Goal: Transaction & Acquisition: Download file/media

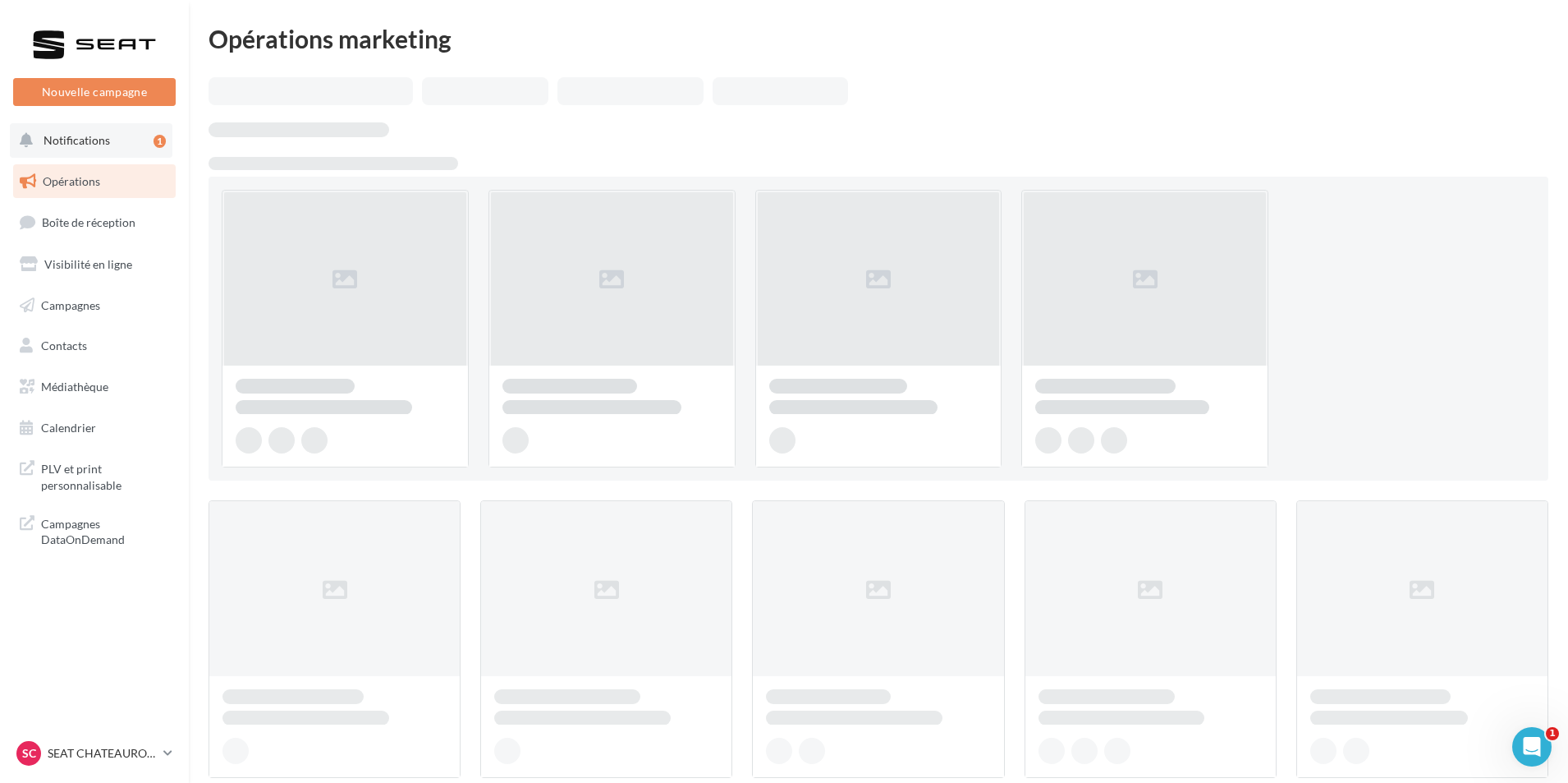
click at [121, 147] on button "Notifications 1" at bounding box center [91, 140] width 163 height 34
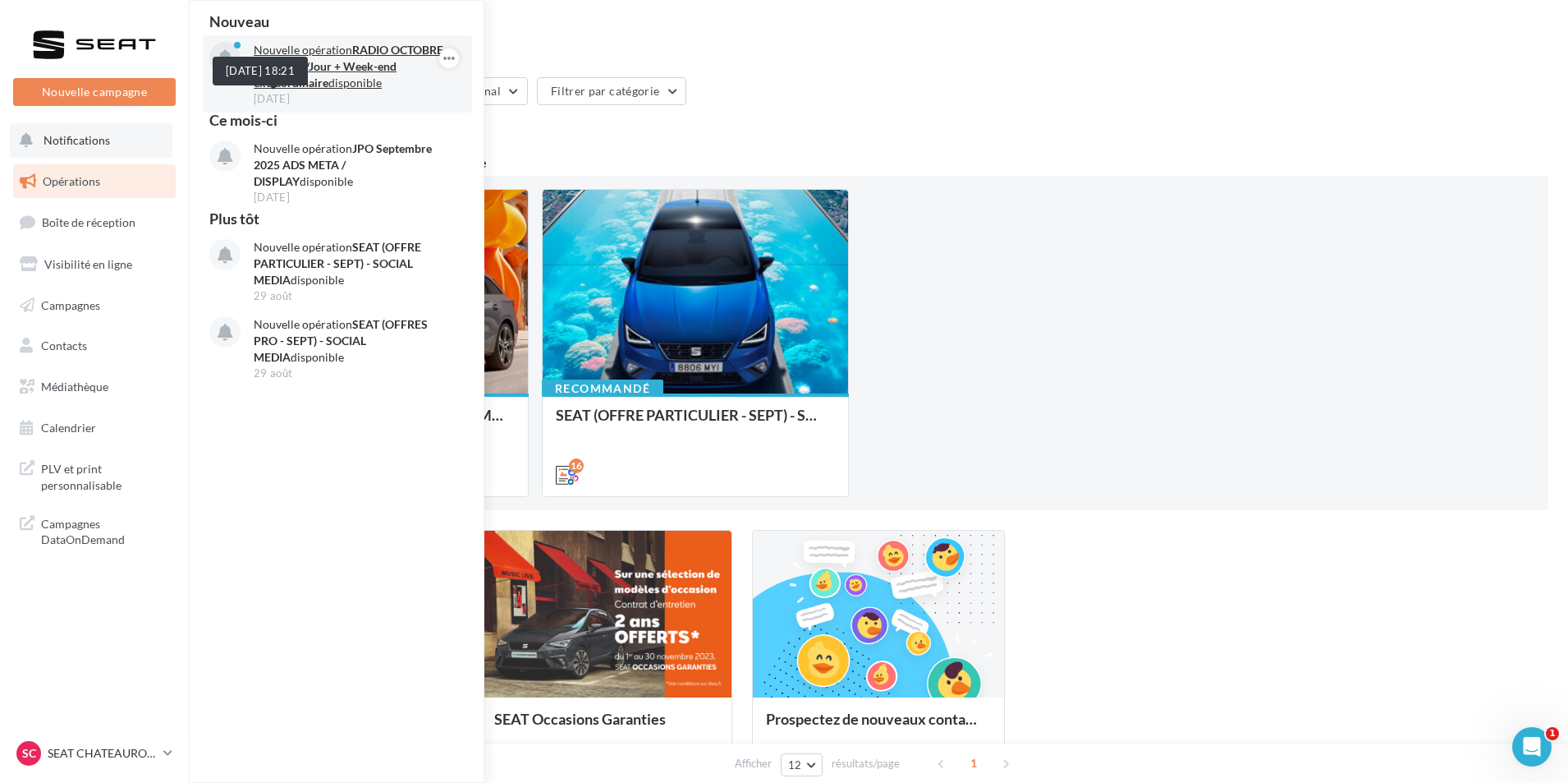
click at [281, 96] on span "[DATE]" at bounding box center [272, 99] width 36 height 11
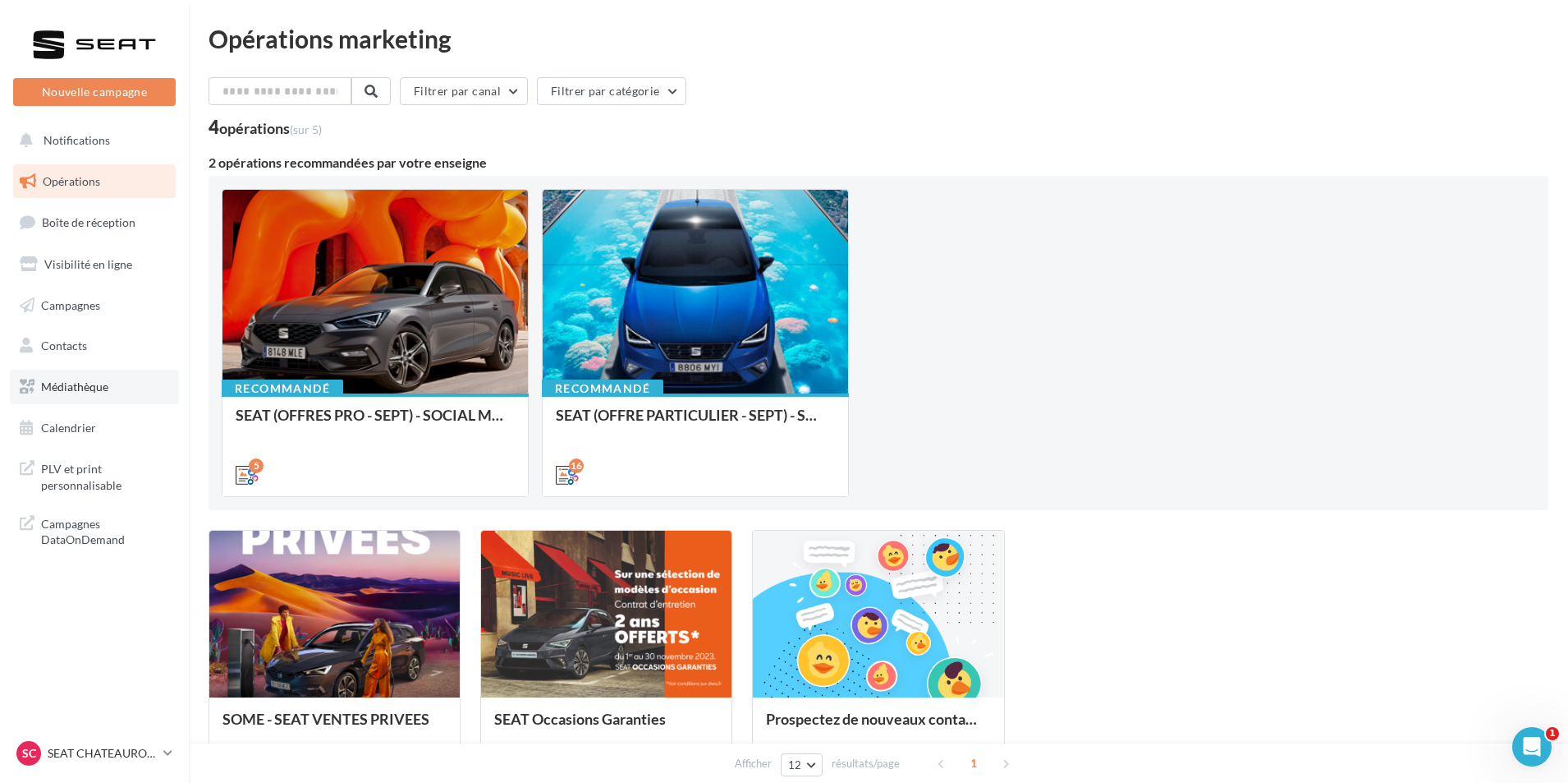
click at [107, 386] on link "Médiathèque" at bounding box center [95, 386] width 169 height 34
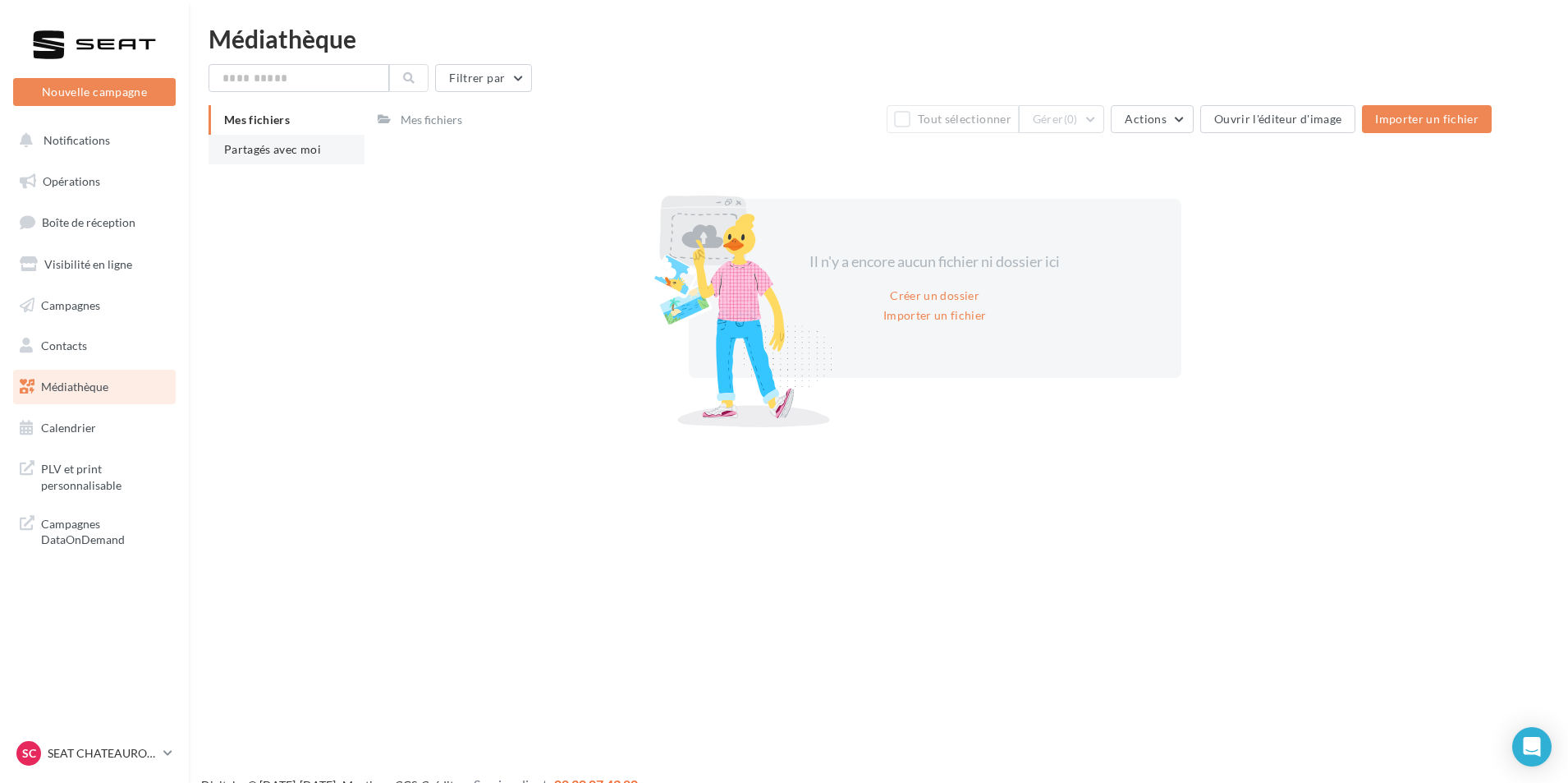
click at [300, 154] on span "Partagés avec moi" at bounding box center [273, 149] width 97 height 14
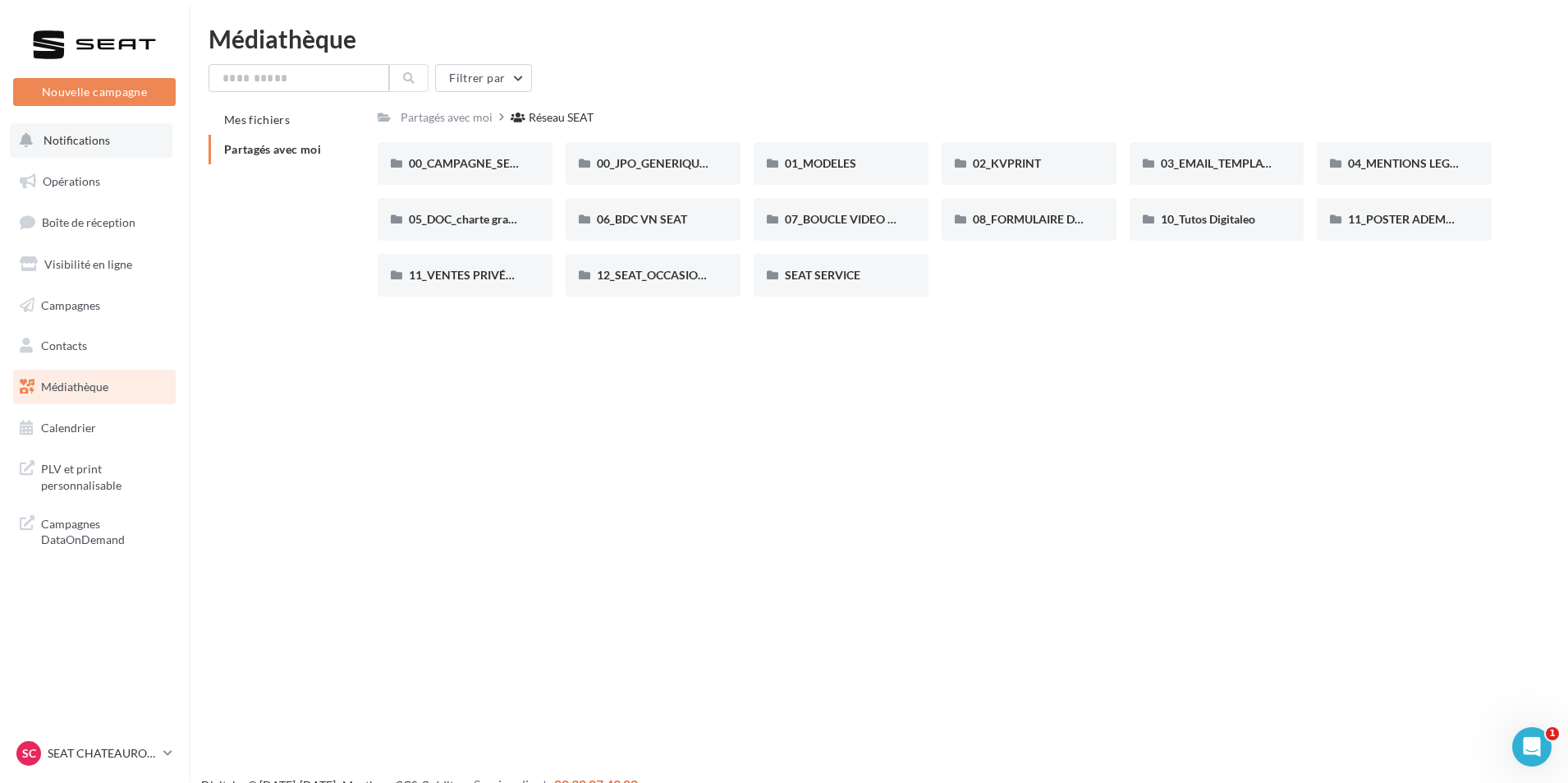
click at [102, 138] on span "Notifications" at bounding box center [77, 140] width 67 height 14
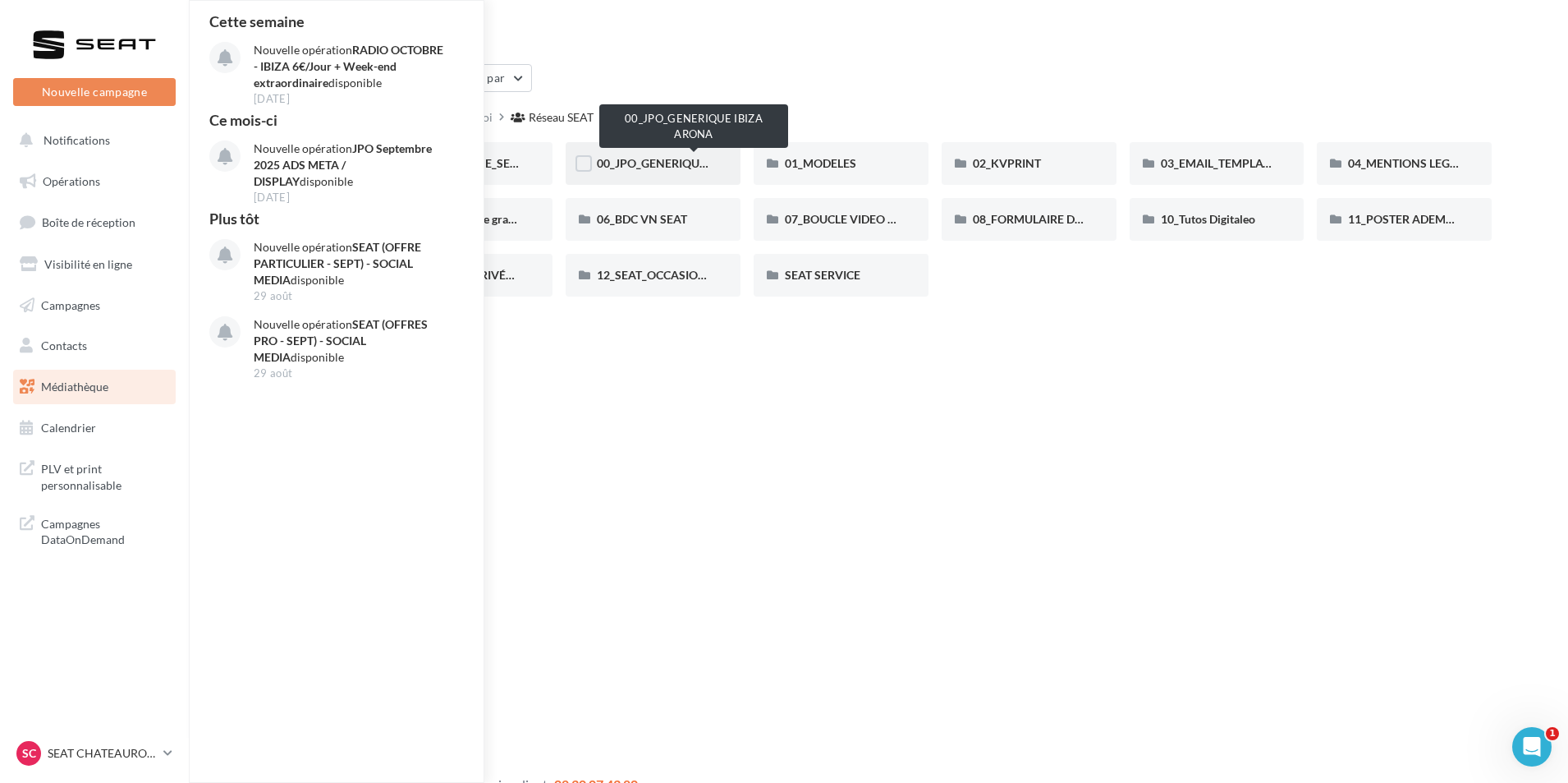
click at [662, 160] on span "00_JPO_GENERIQUE IBIZA ARONA" at bounding box center [690, 163] width 186 height 14
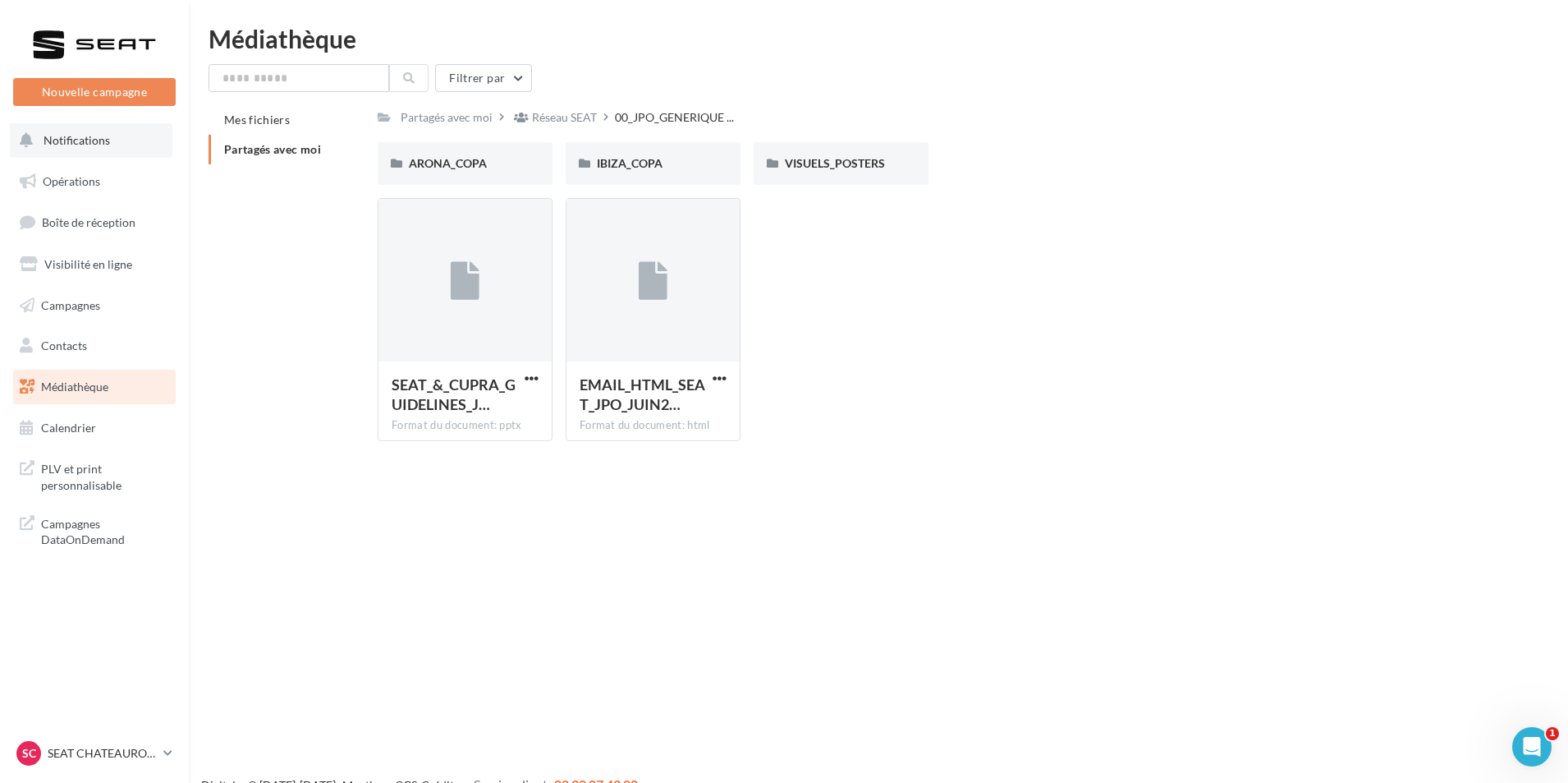
click at [133, 134] on button "Notifications" at bounding box center [91, 140] width 163 height 34
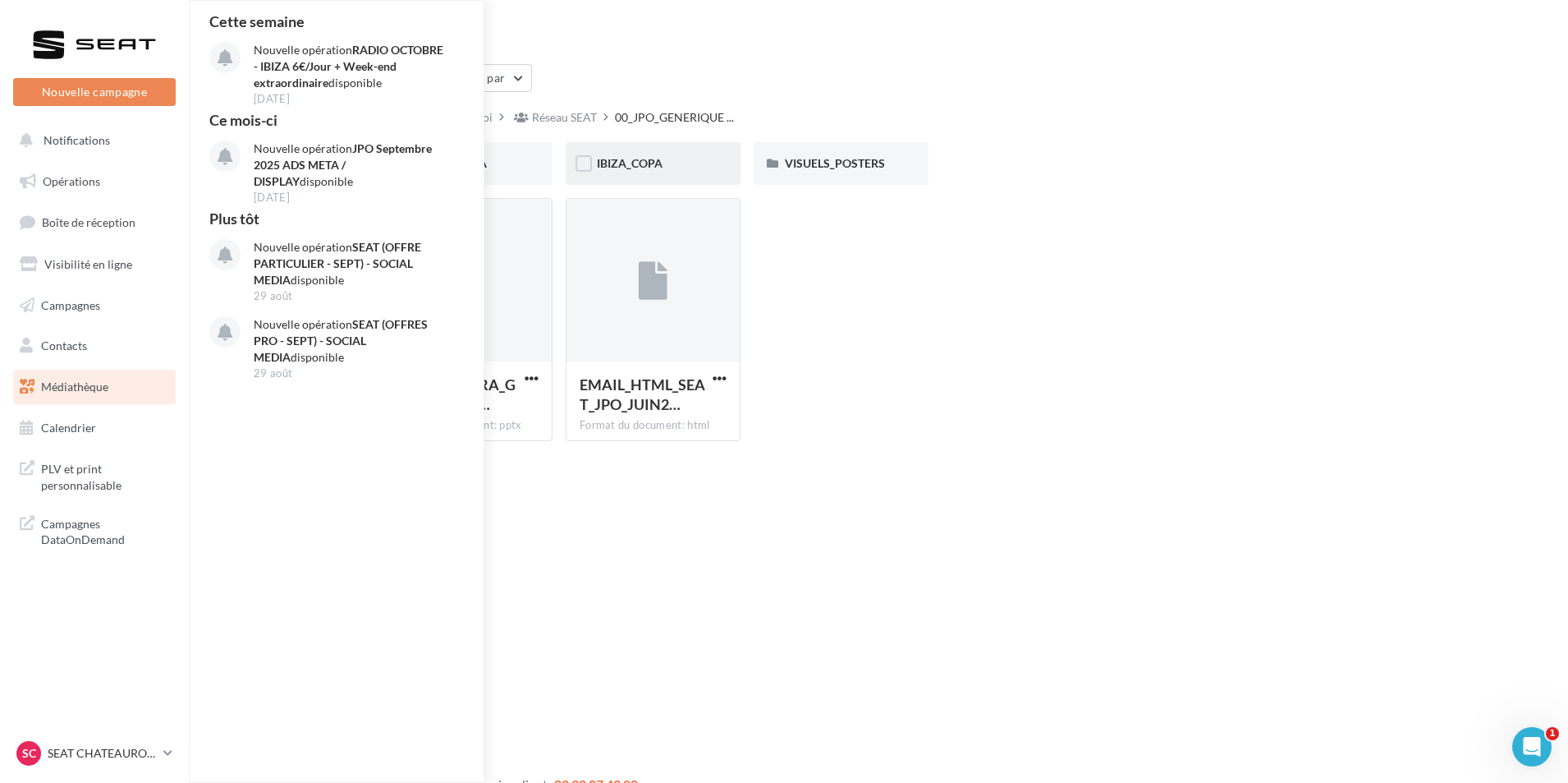
click at [663, 155] on div "IBIZA_COPA" at bounding box center [653, 163] width 113 height 16
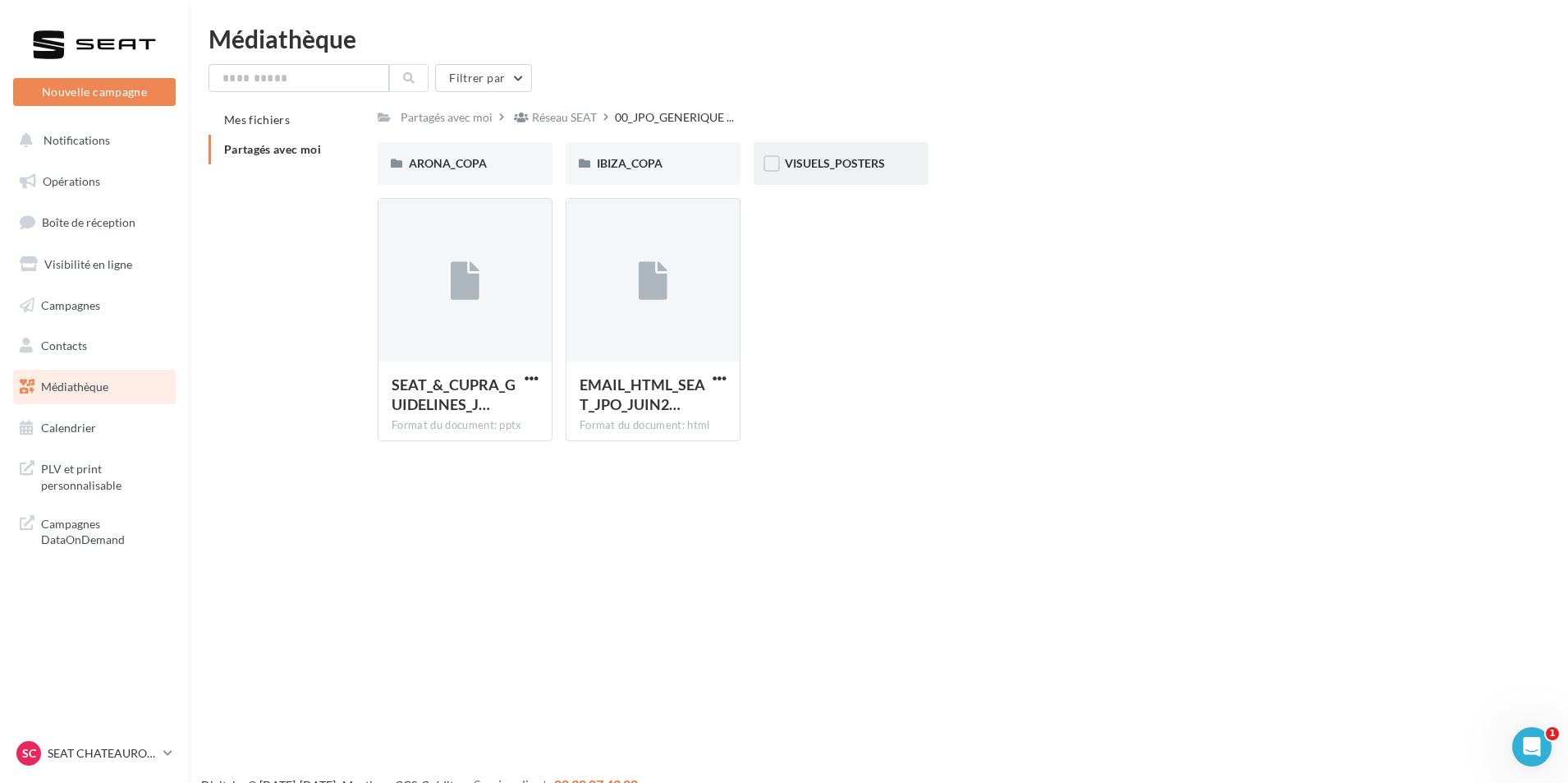
click at [827, 172] on div "VISUELS_POSTERS" at bounding box center [841, 164] width 175 height 43
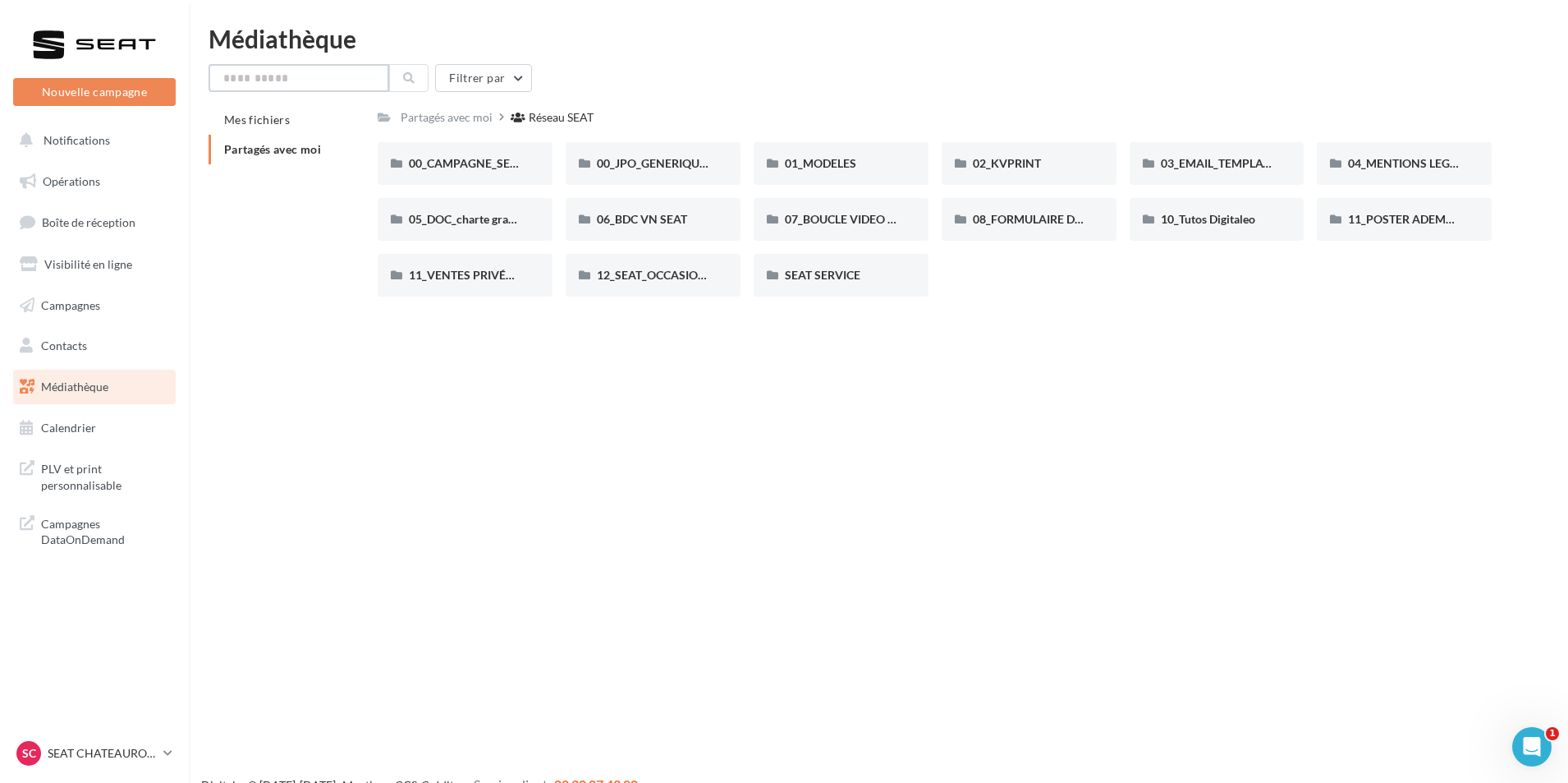
click at [303, 85] on input "text" at bounding box center [299, 78] width 181 height 28
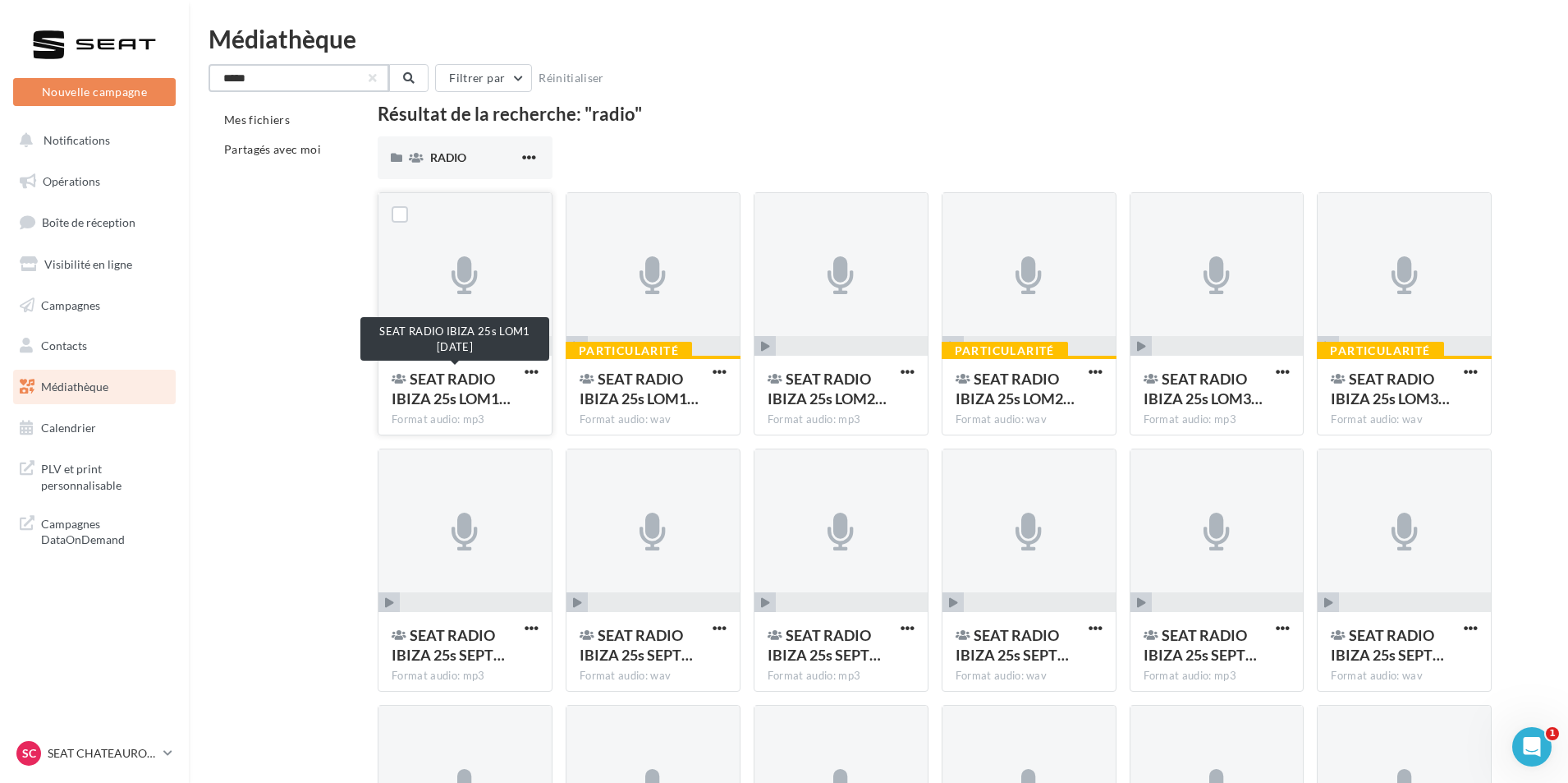
type input "*****"
click at [452, 400] on span "SEAT RADIO IBIZA 25s LOM1…" at bounding box center [451, 388] width 119 height 38
click at [529, 371] on span "button" at bounding box center [531, 371] width 14 height 14
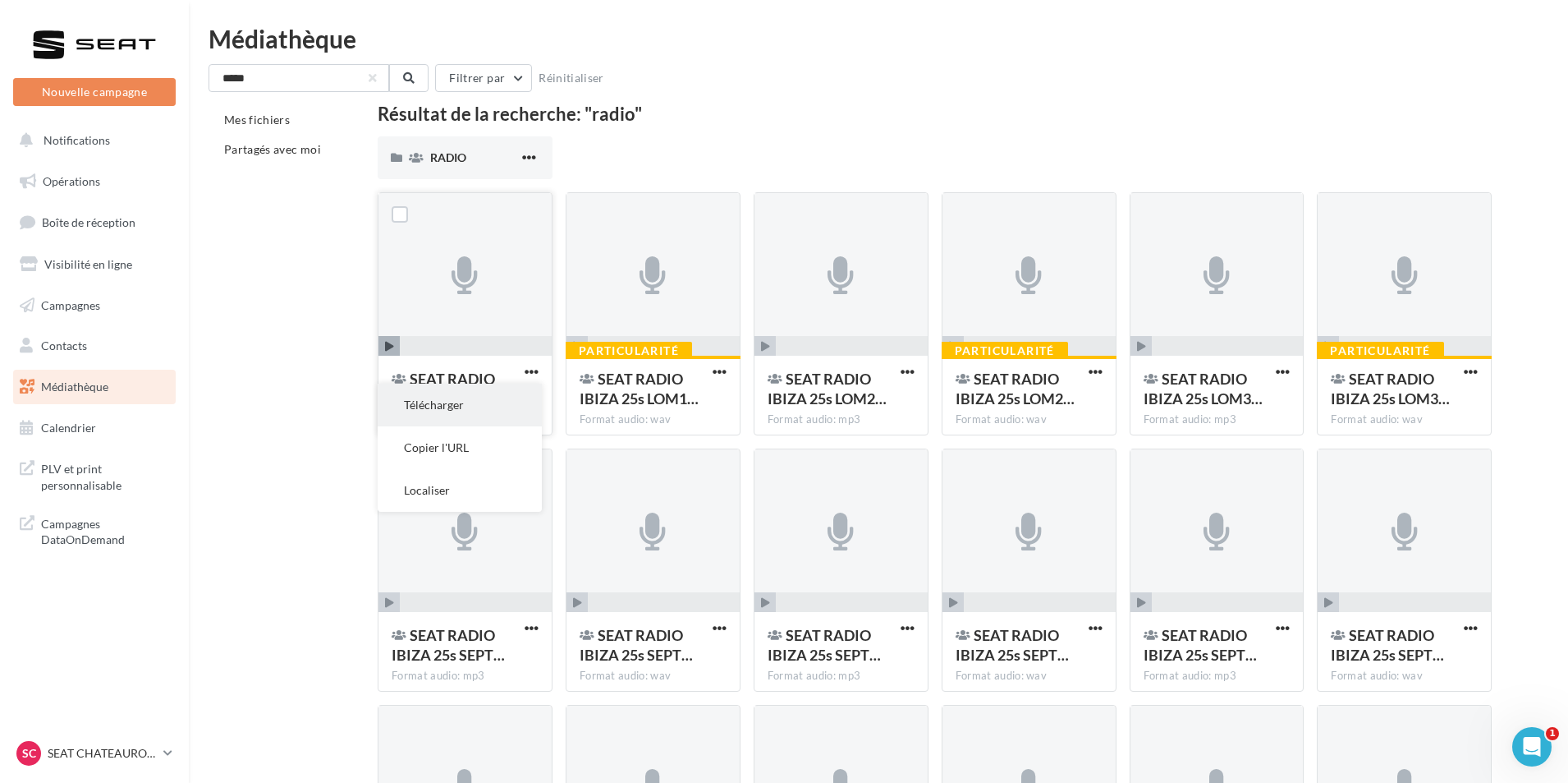
click at [495, 413] on button "Télécharger" at bounding box center [460, 405] width 165 height 43
click at [148, 754] on p "SEAT CHATEAUROUX" at bounding box center [102, 752] width 109 height 16
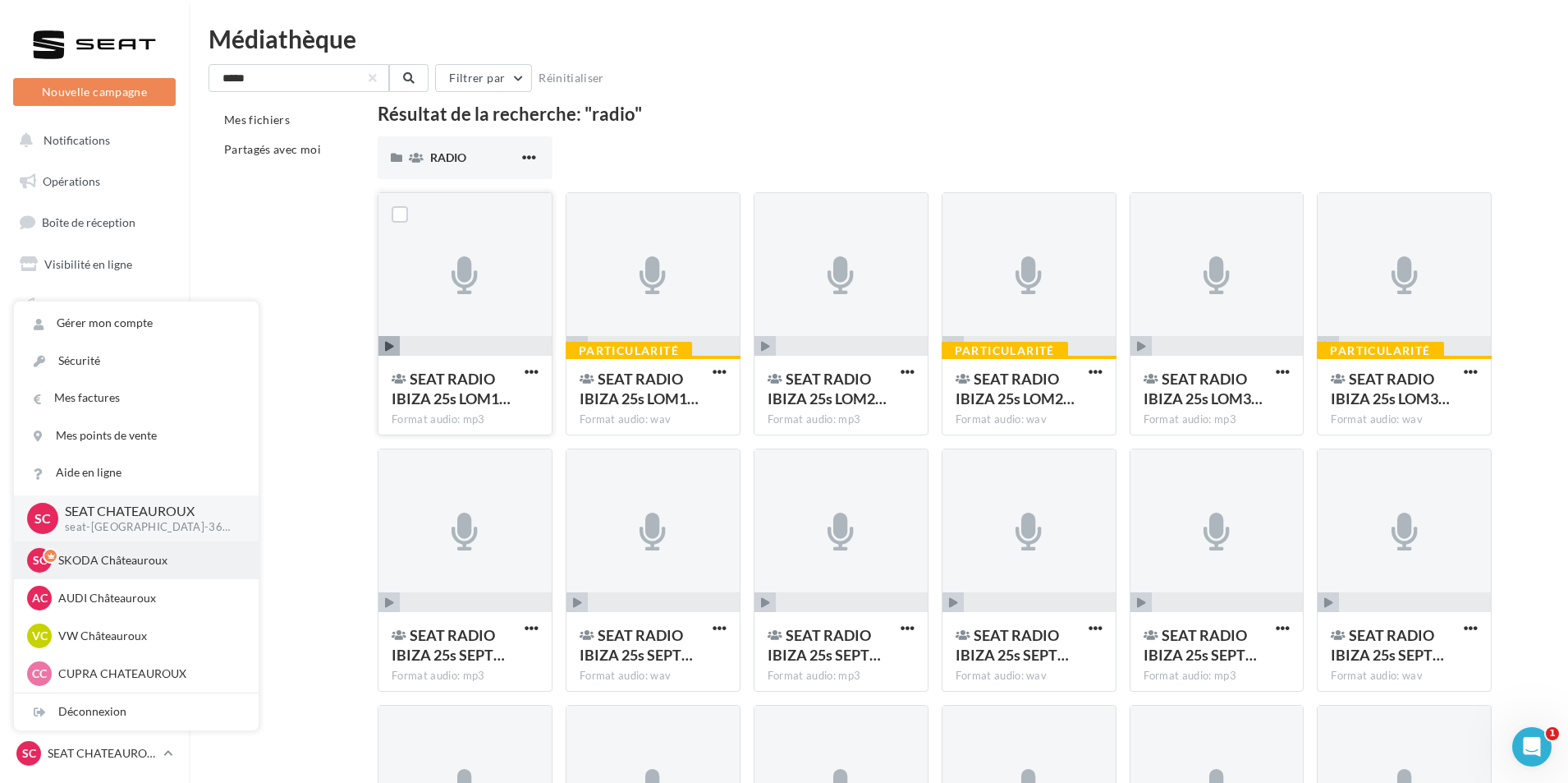
click at [169, 564] on p "SKODA Châteauroux" at bounding box center [148, 560] width 181 height 16
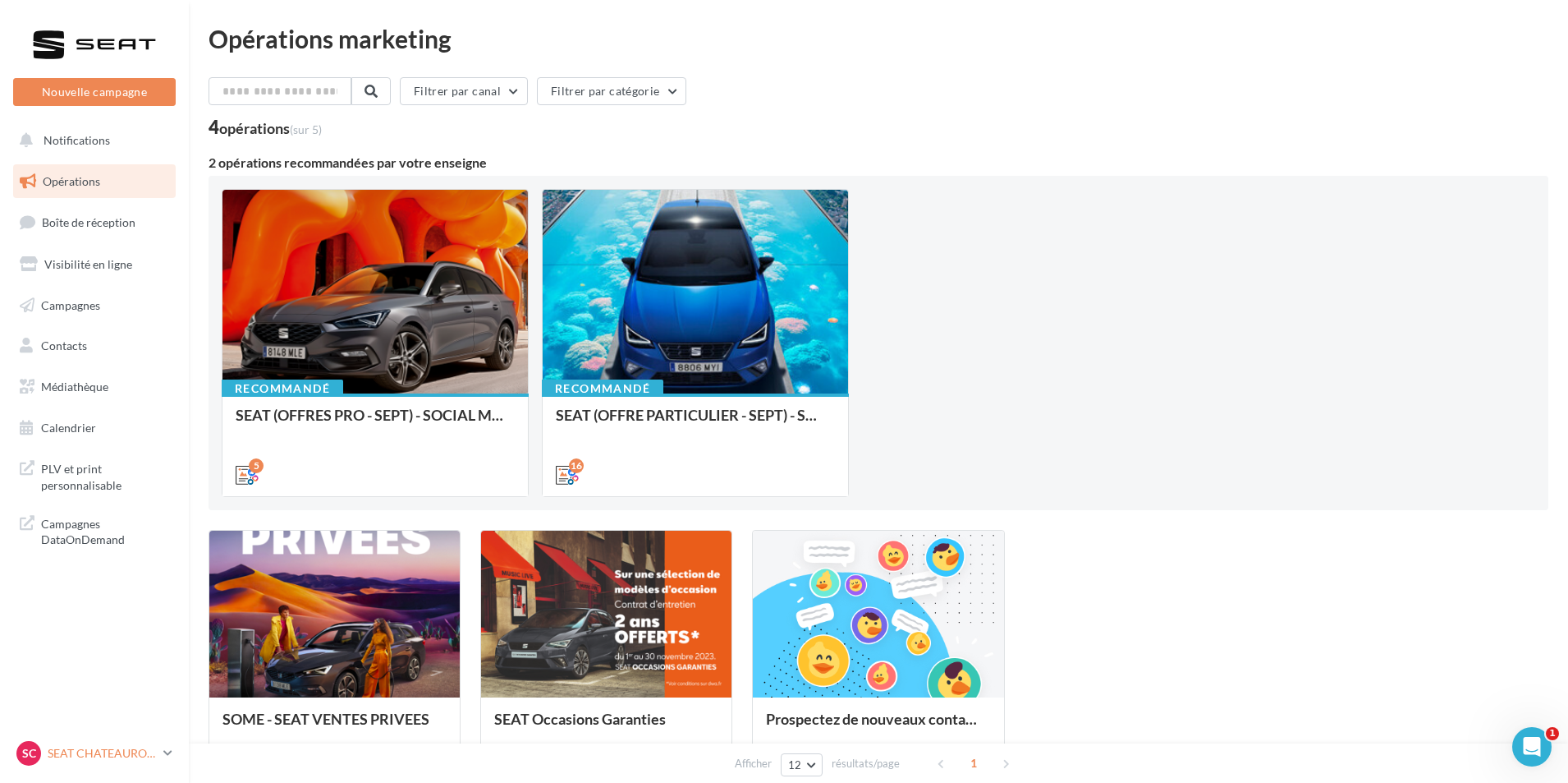
click at [124, 743] on div "SC SEAT [GEOGRAPHIC_DATA] seat-[GEOGRAPHIC_DATA]-36007" at bounding box center [86, 752] width 141 height 25
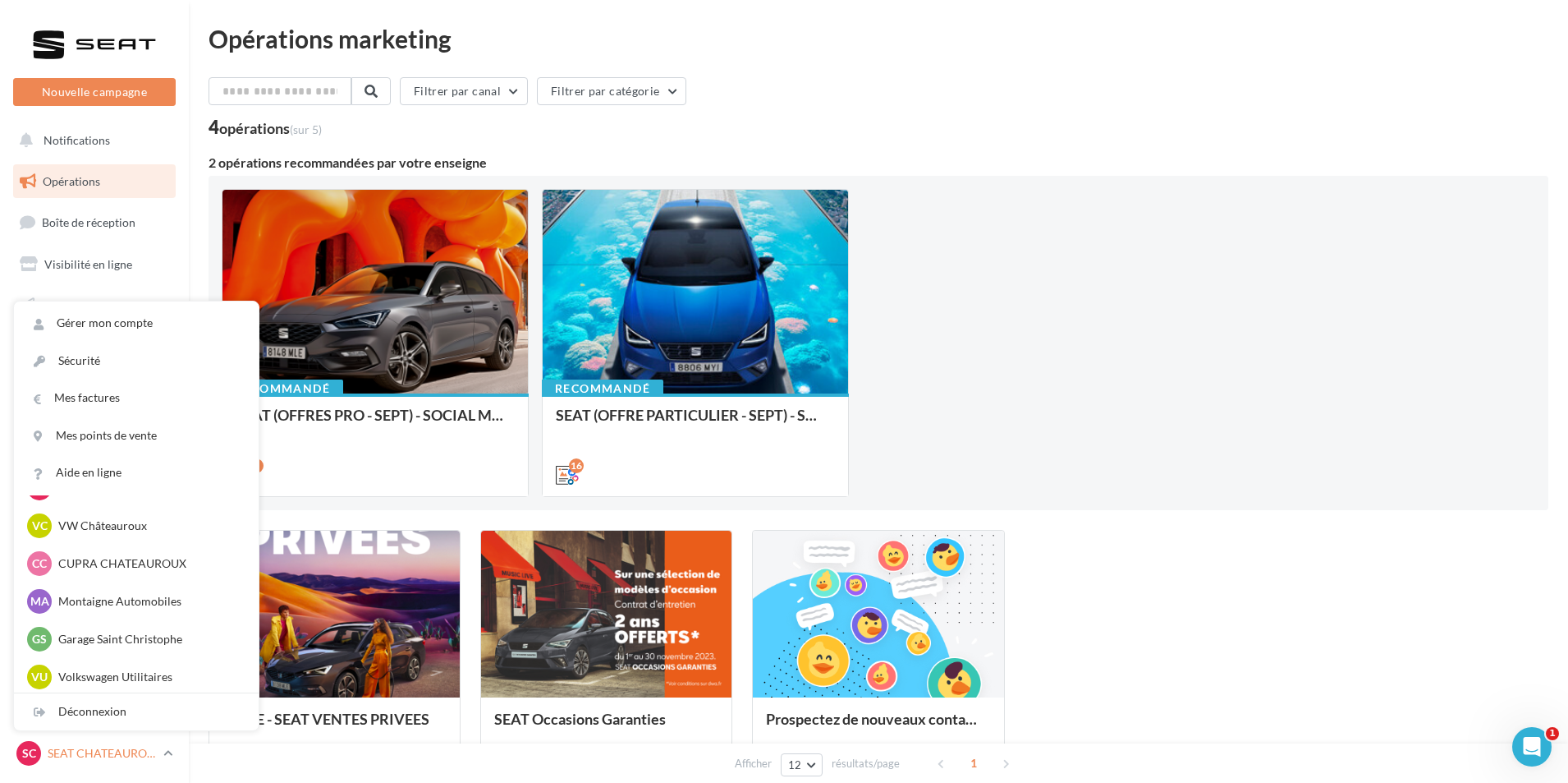
scroll to position [113, 0]
click at [200, 599] on p "Montaigne Automobiles" at bounding box center [148, 597] width 181 height 16
